Goal: Find specific page/section: Find specific page/section

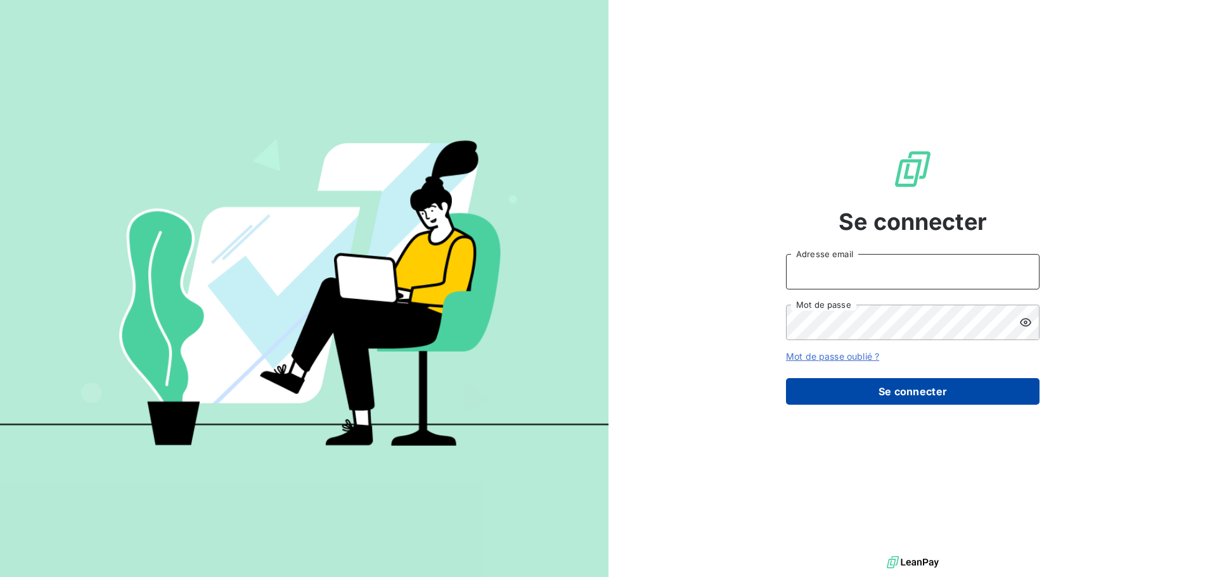
type input "[EMAIL_ADDRESS][DOMAIN_NAME]"
click at [868, 384] on button "Se connecter" at bounding box center [912, 391] width 253 height 27
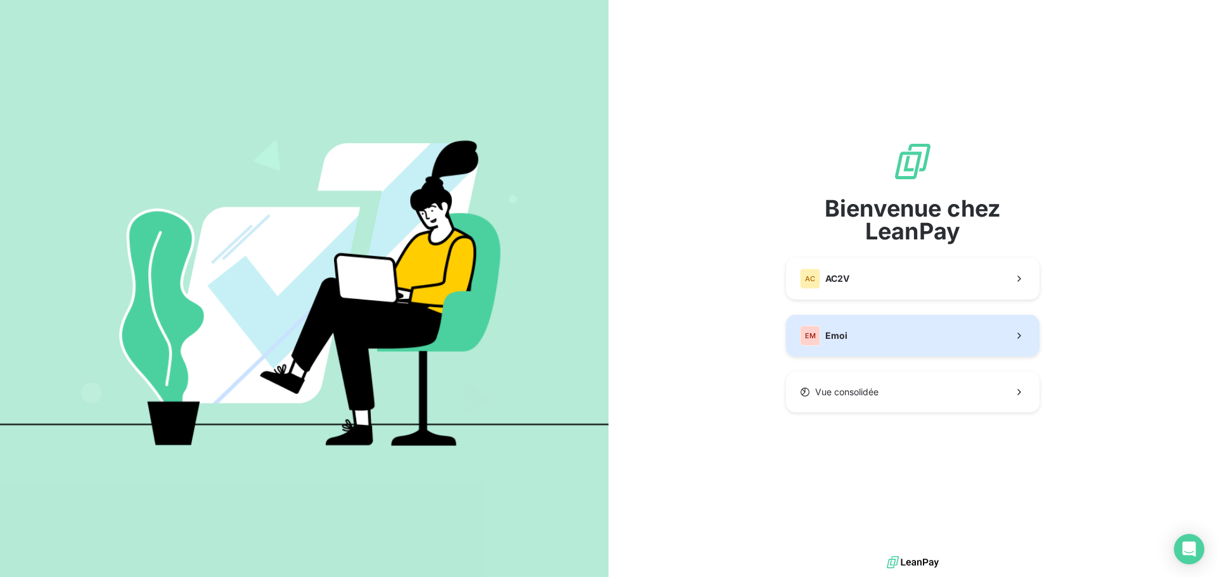
click at [807, 324] on button "EM Emoi" at bounding box center [912, 336] width 253 height 42
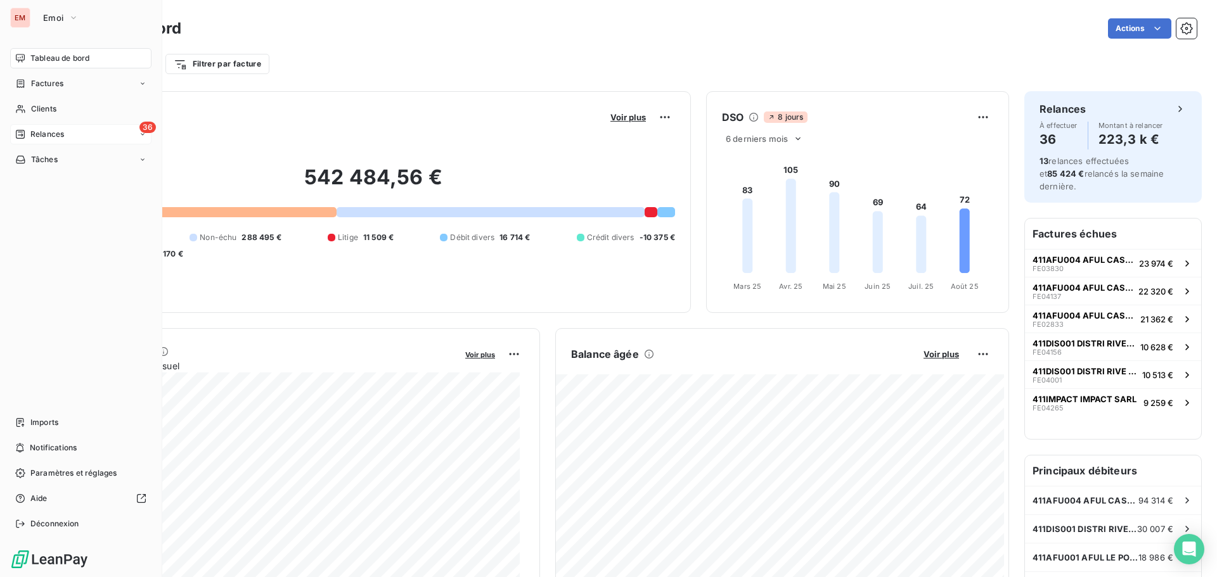
click at [26, 132] on div "Relances" at bounding box center [39, 134] width 49 height 11
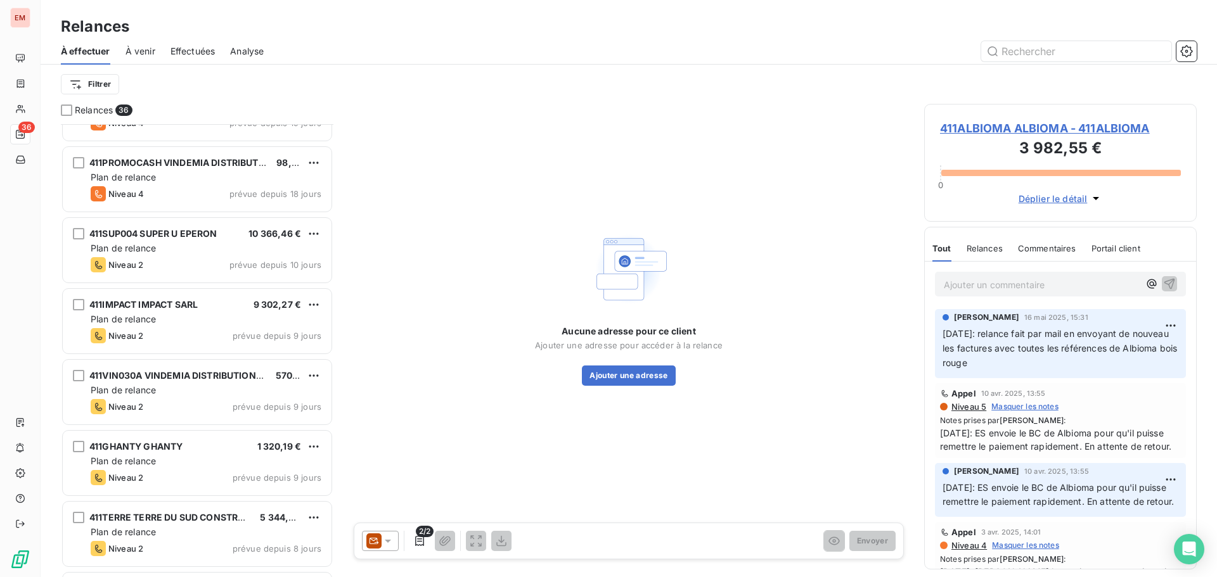
scroll to position [571, 0]
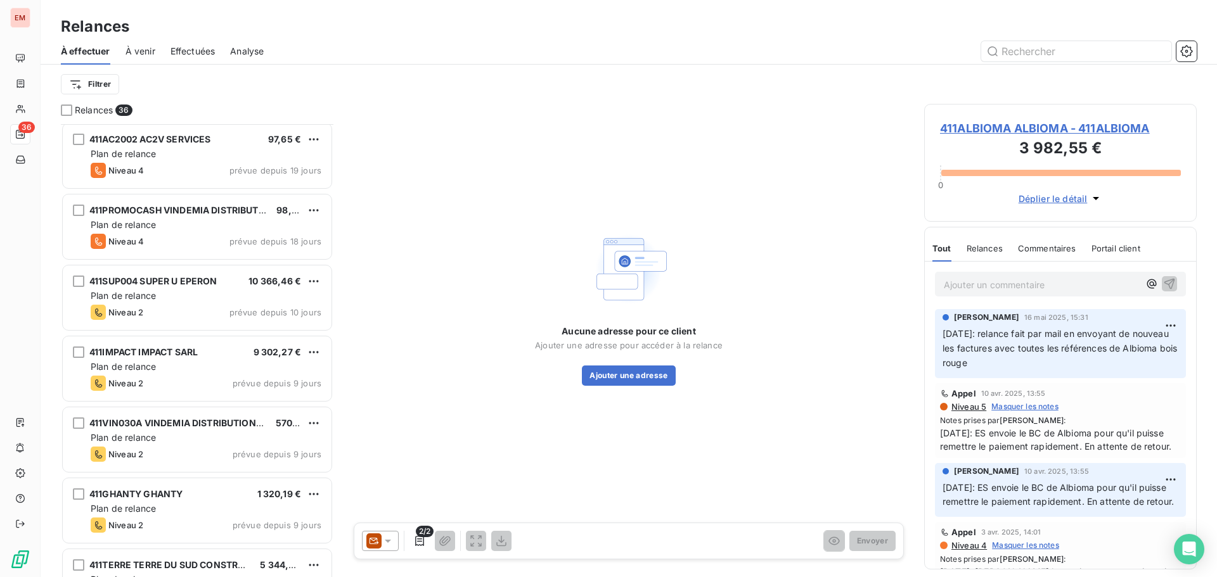
click at [207, 51] on span "Effectuées" at bounding box center [192, 51] width 45 height 13
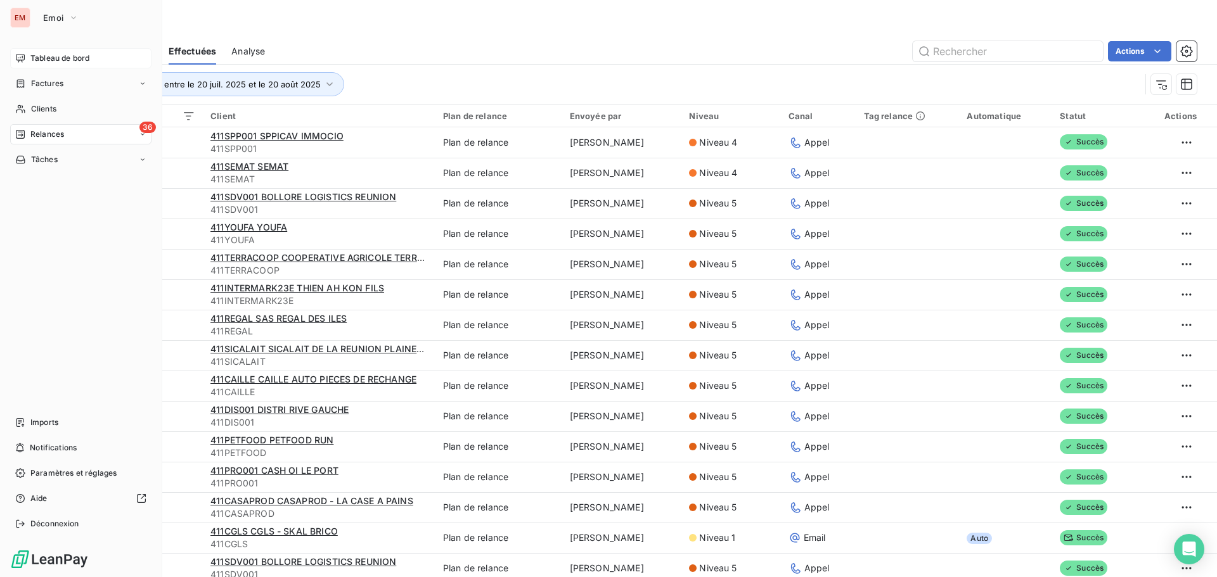
click at [39, 59] on span "Tableau de bord" at bounding box center [59, 58] width 59 height 11
